Goal: Task Accomplishment & Management: Manage account settings

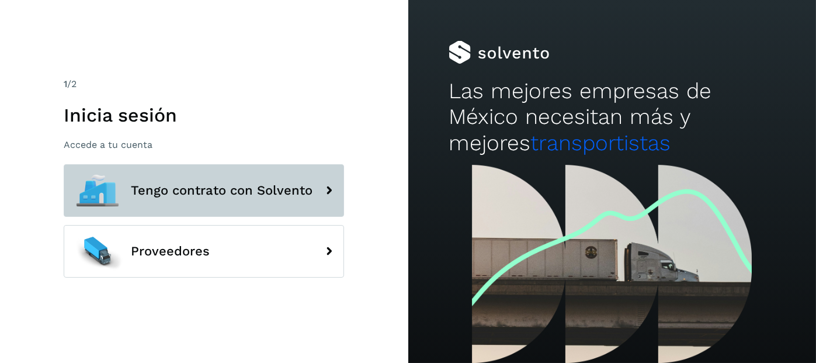
click at [250, 188] on span "Tengo contrato con Solvento" at bounding box center [222, 190] width 182 height 14
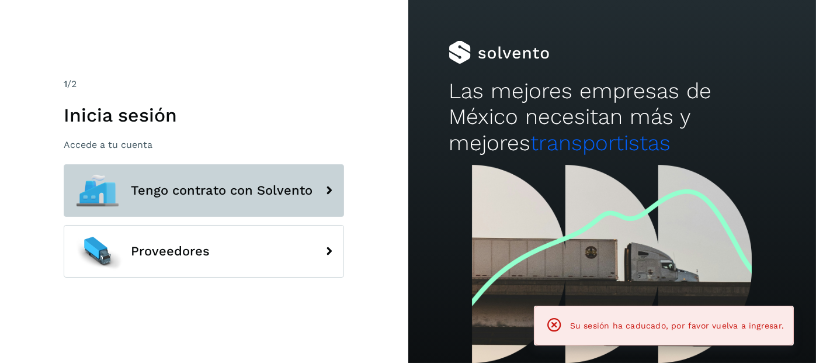
click at [218, 190] on span "Tengo contrato con Solvento" at bounding box center [222, 190] width 182 height 14
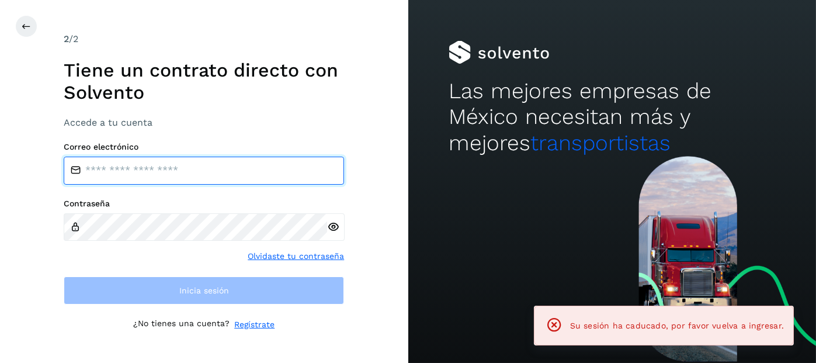
click at [174, 172] on input "email" at bounding box center [204, 171] width 280 height 28
type input "**********"
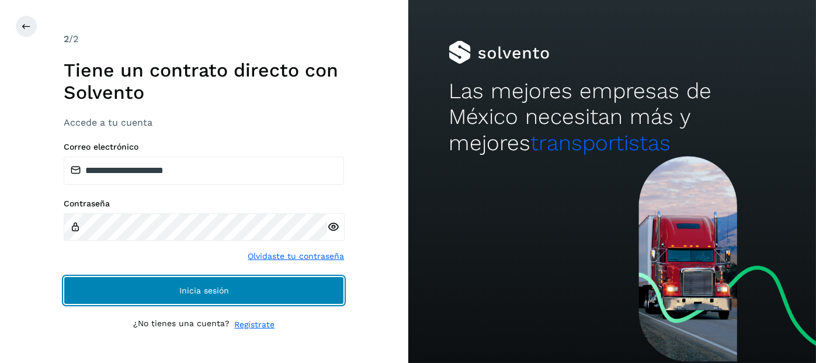
click at [192, 286] on span "Inicia sesión" at bounding box center [204, 290] width 50 height 8
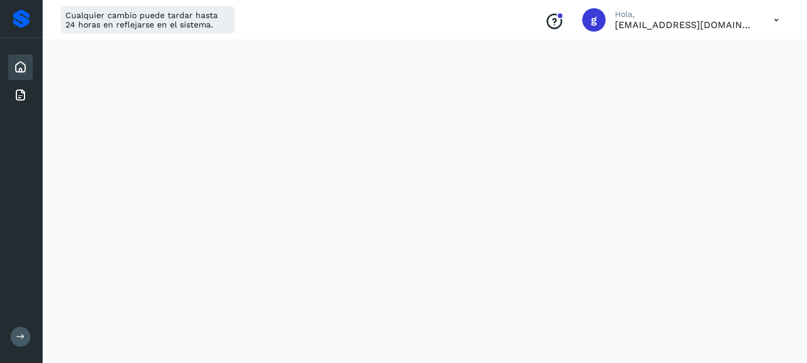
scroll to position [767, 0]
